Goal: Task Accomplishment & Management: Use online tool/utility

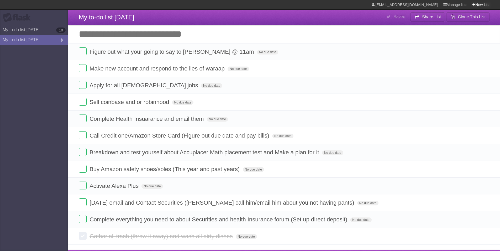
click at [478, 7] on link "New List" at bounding box center [480, 4] width 17 height 9
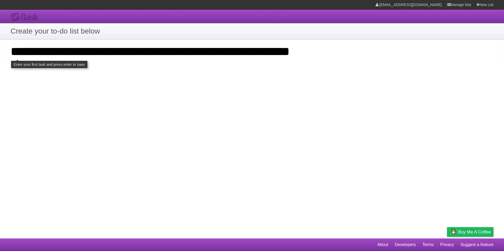
type input "**********"
click input "**********" at bounding box center [0, 0] width 0 height 0
